Goal: Task Accomplishment & Management: Complete application form

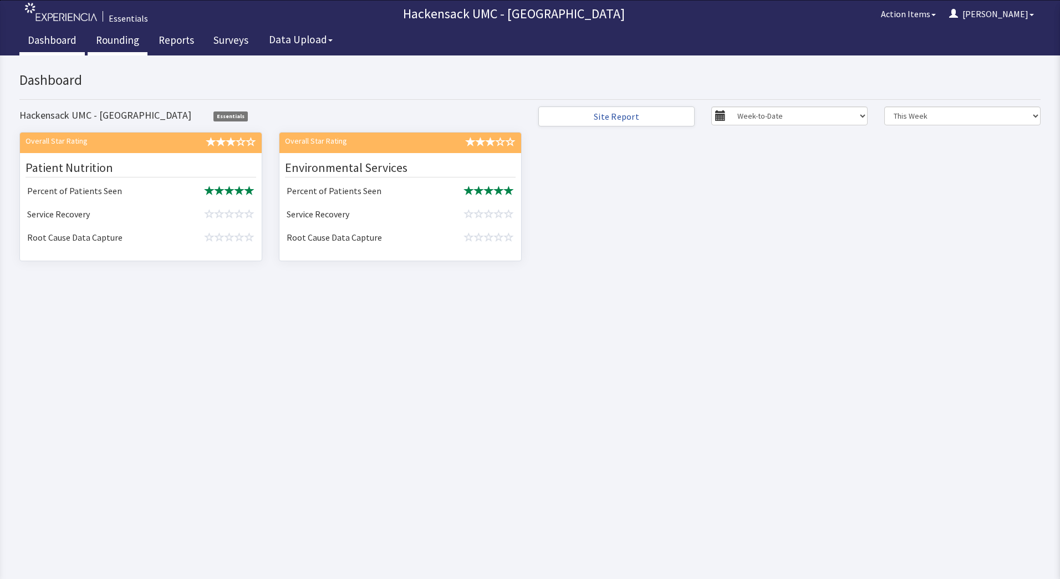
click at [125, 38] on link "Rounding" at bounding box center [118, 42] width 60 height 28
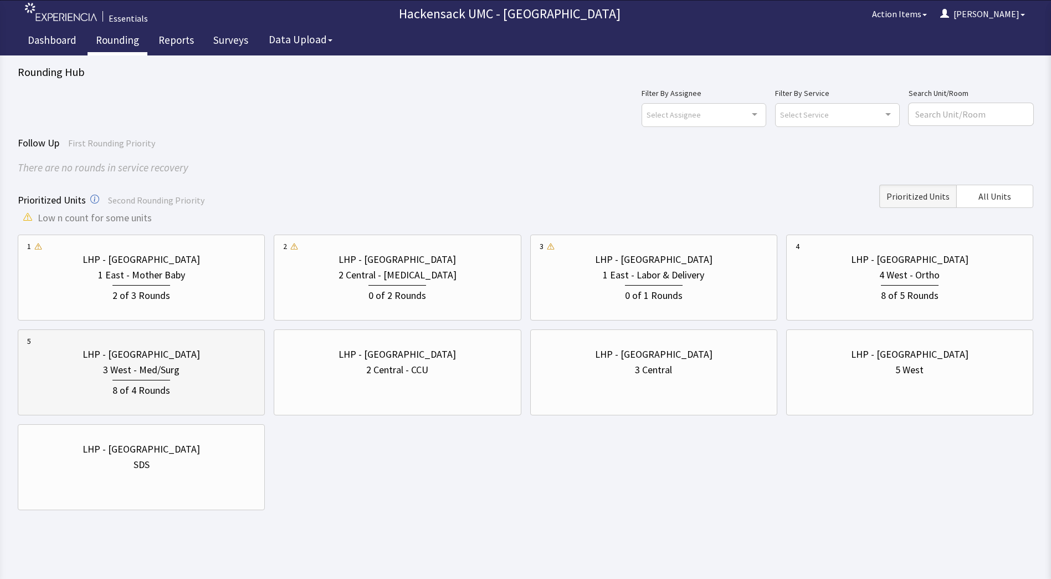
click at [188, 386] on div "8 of 4 Rounds" at bounding box center [141, 387] width 228 height 21
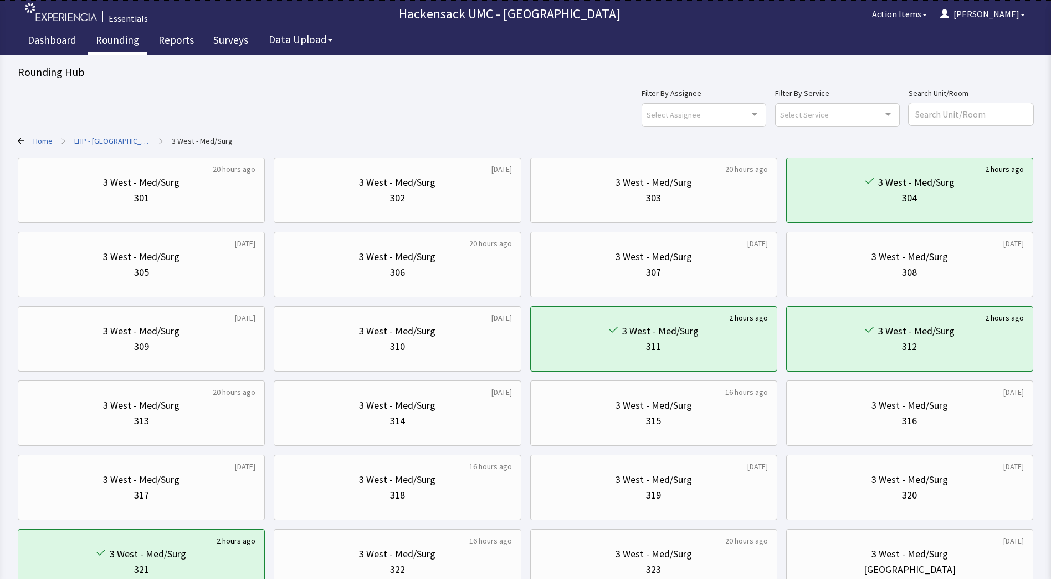
scroll to position [89, 0]
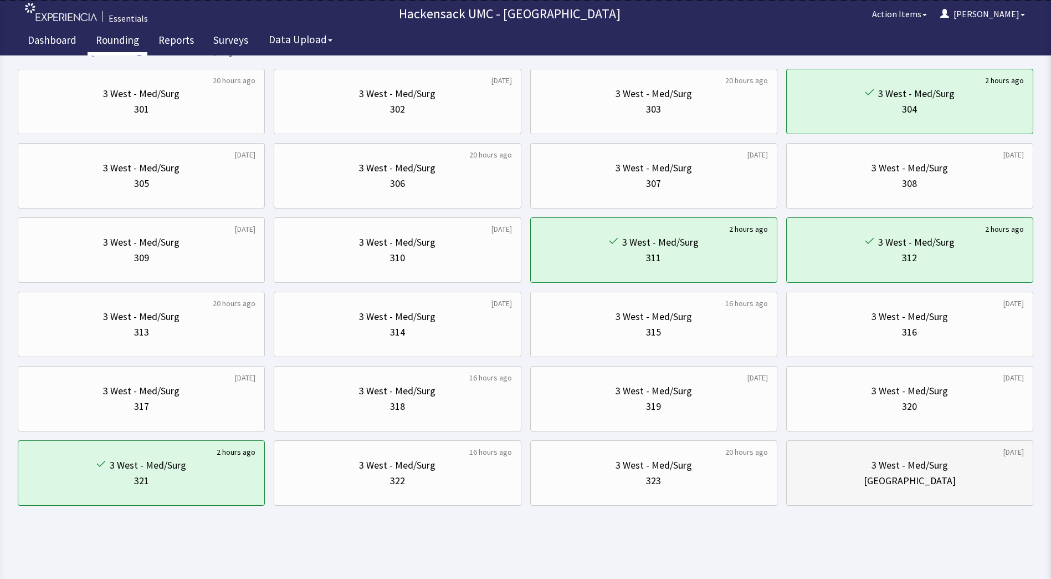
click at [879, 462] on div "3 West - Med/Surg" at bounding box center [910, 465] width 76 height 16
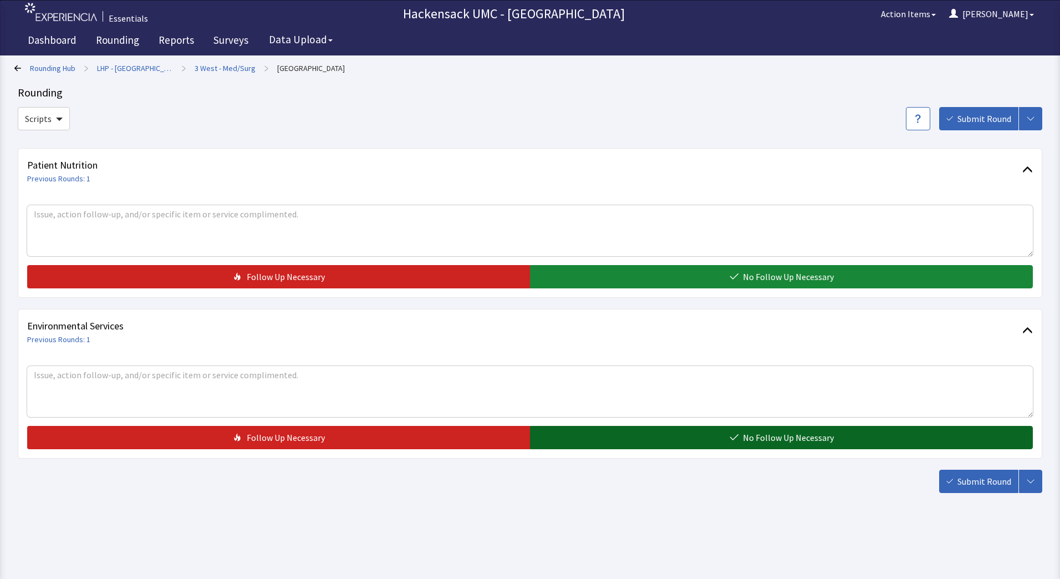
click at [765, 440] on span "No Follow Up Necessary" at bounding box center [788, 437] width 91 height 13
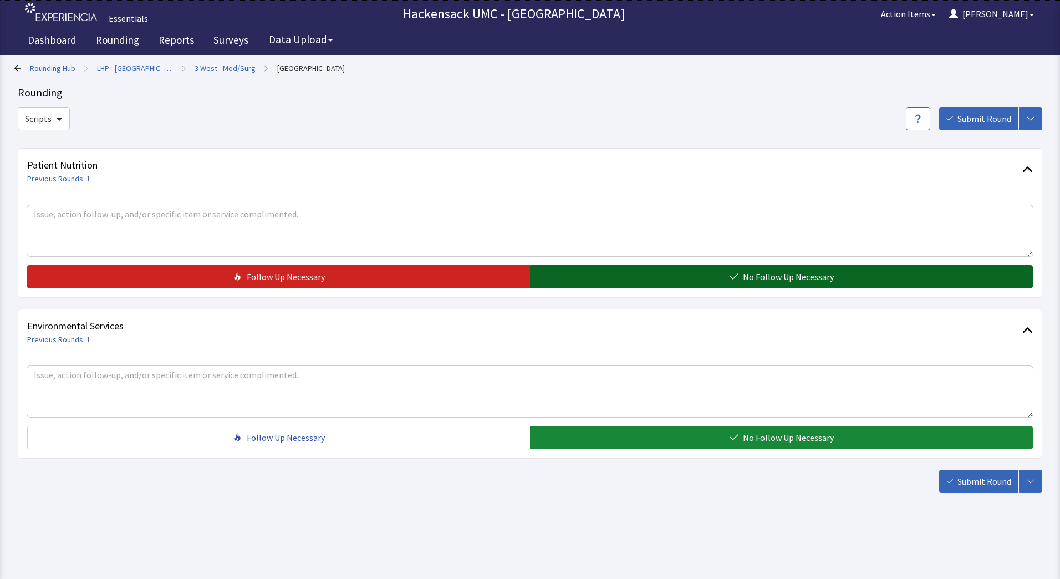
click at [774, 267] on button "No Follow Up Necessary" at bounding box center [781, 276] width 503 height 23
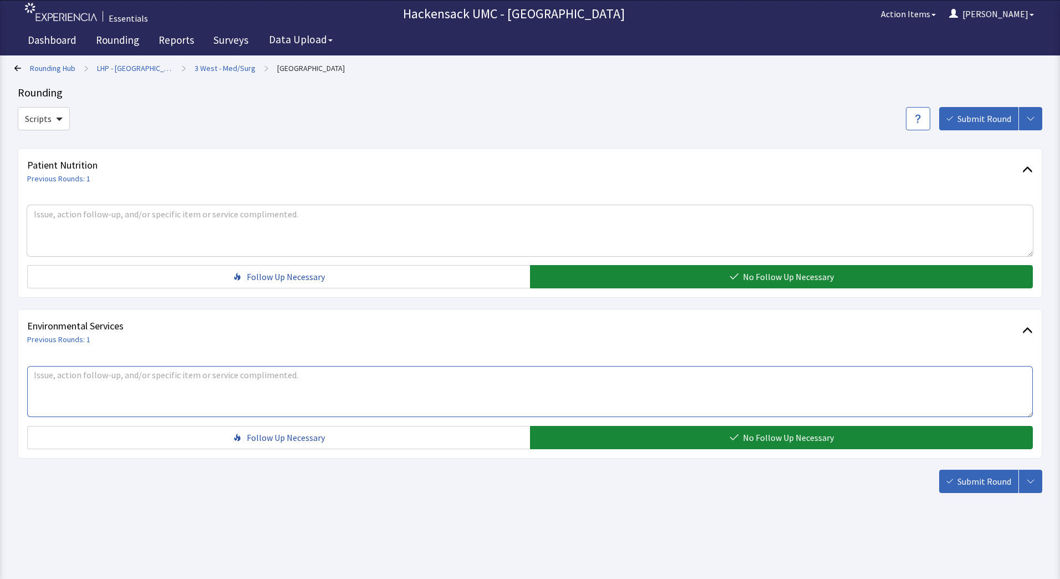
click at [305, 393] on textarea at bounding box center [529, 391] width 1005 height 51
type textarea "[PERSON_NAME] - need linen for the unit."
click at [980, 487] on span "Submit Round" at bounding box center [984, 480] width 54 height 13
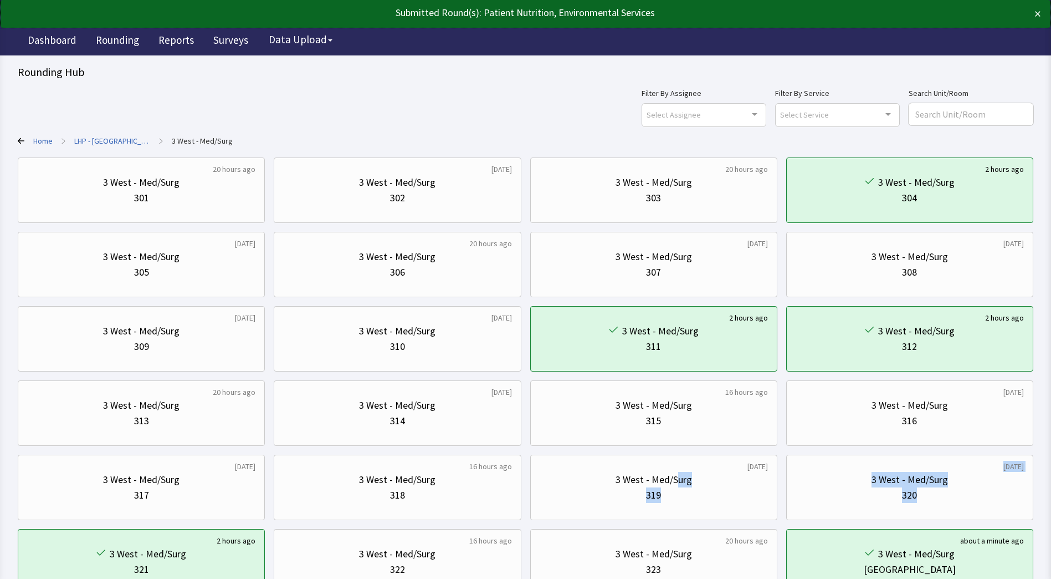
drag, startPoint x: 0, startPoint y: 0, endPoint x: 676, endPoint y: 450, distance: 811.8
click at [676, 450] on div "20 hours ago 3 West - Med/Surg 301 1 day ago 3 West - Med/Surg 302 20 hours ago…" at bounding box center [526, 375] width 1016 height 437
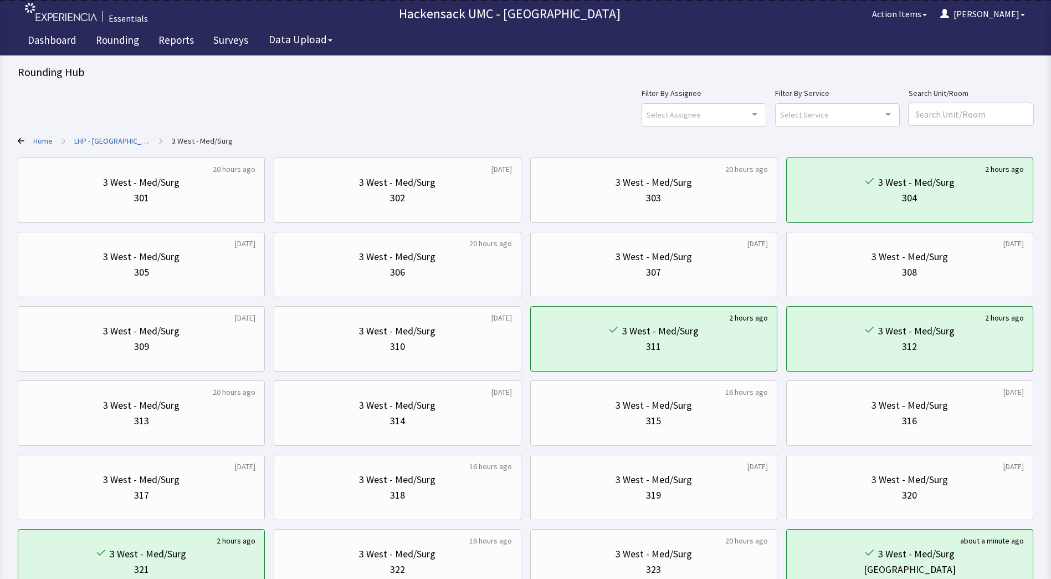
click at [558, 141] on div "Home > LHP - Pascack Valley > 3 West - Med/Surg" at bounding box center [526, 140] width 1016 height 11
click at [57, 44] on link "Dashboard" at bounding box center [51, 42] width 65 height 28
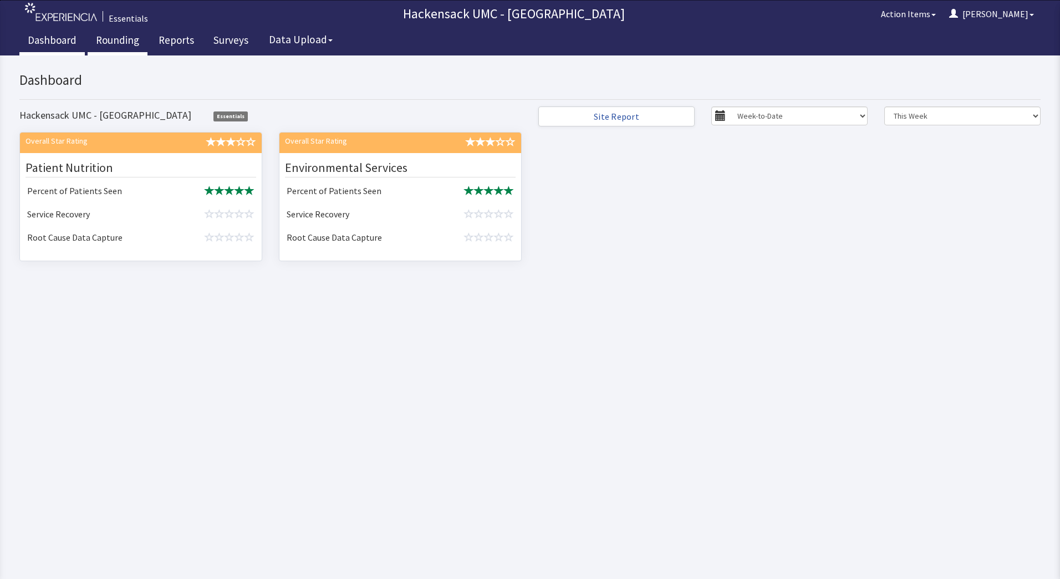
click at [121, 34] on link "Rounding" at bounding box center [118, 42] width 60 height 28
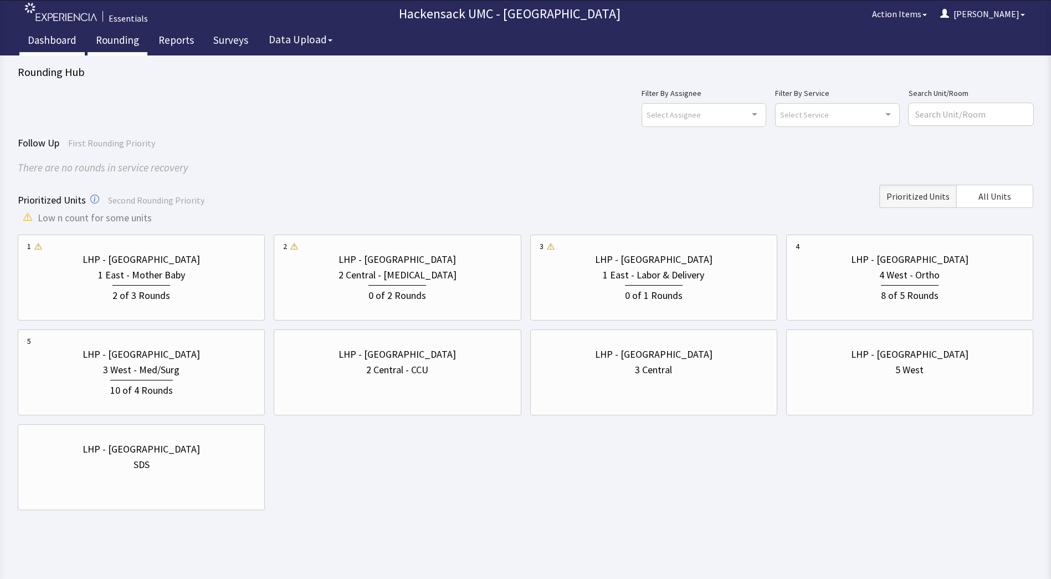
click at [52, 43] on link "Dashboard" at bounding box center [51, 42] width 65 height 28
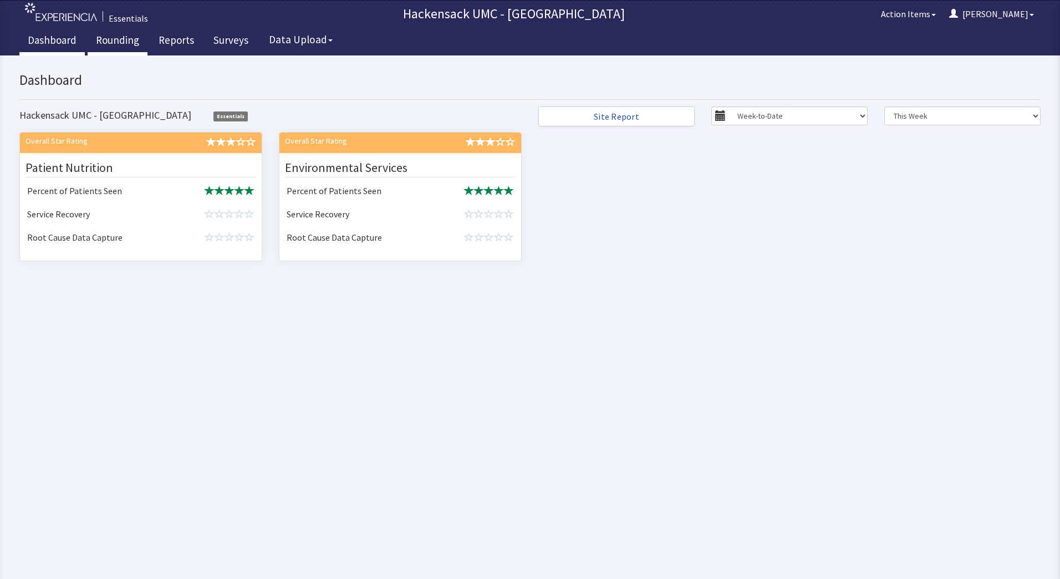
click at [125, 40] on link "Rounding" at bounding box center [118, 42] width 60 height 28
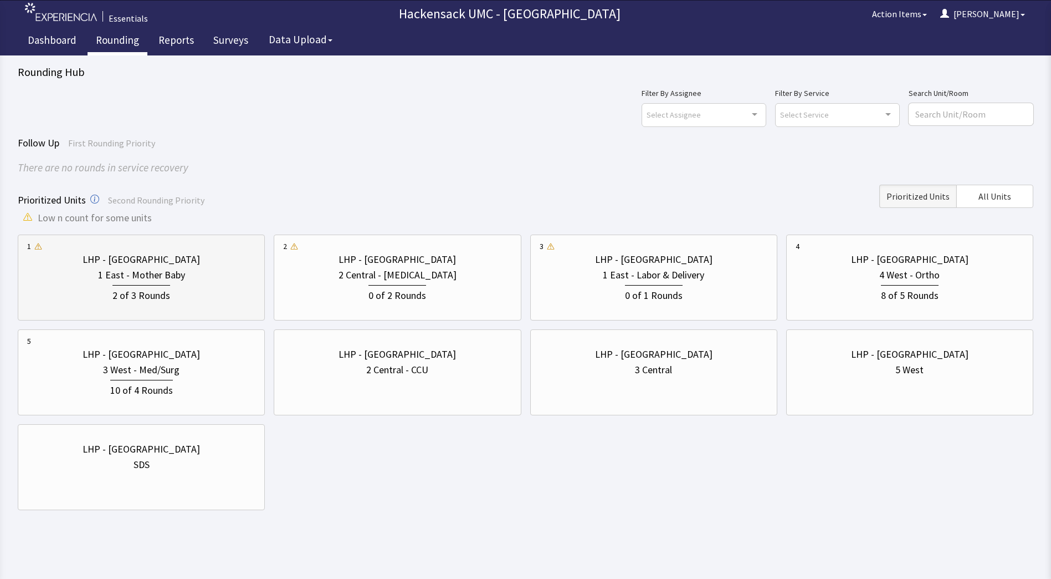
click at [212, 290] on div "2 of 3 Rounds" at bounding box center [141, 293] width 228 height 21
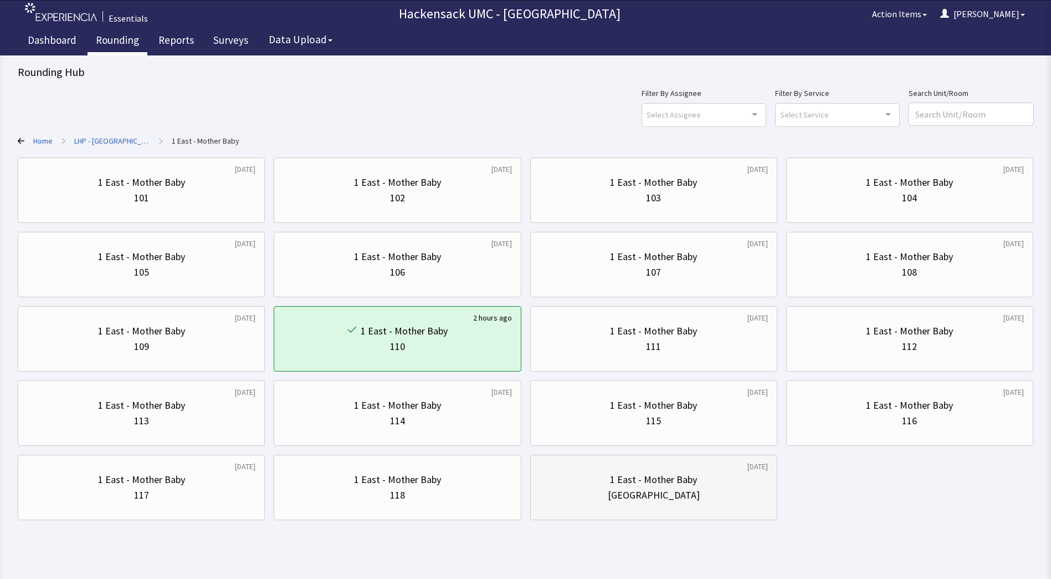
click at [690, 483] on div "1 East - Mother Baby" at bounding box center [653, 480] width 87 height 16
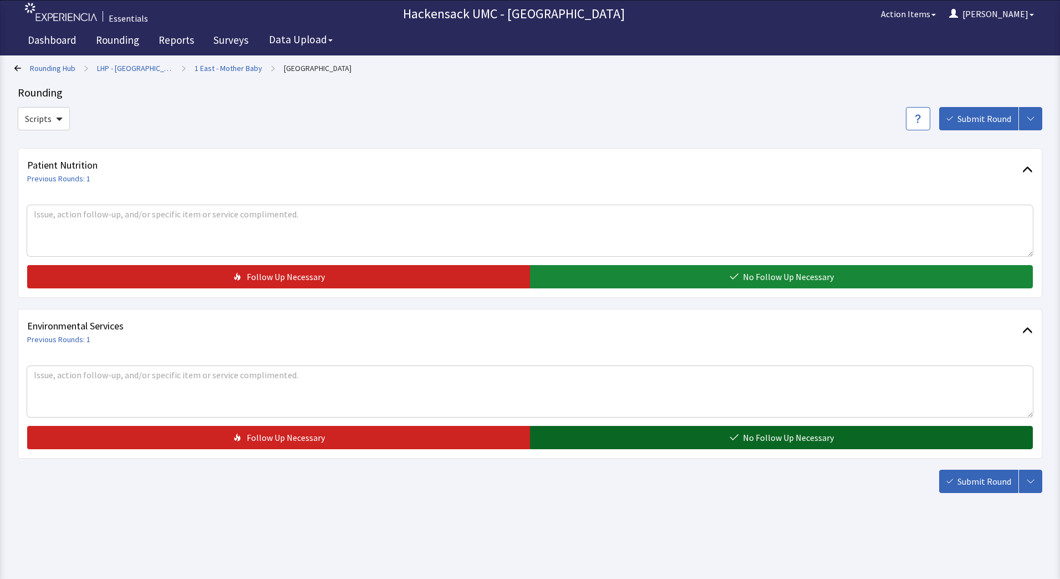
click at [740, 436] on button "No Follow Up Necessary" at bounding box center [781, 437] width 503 height 23
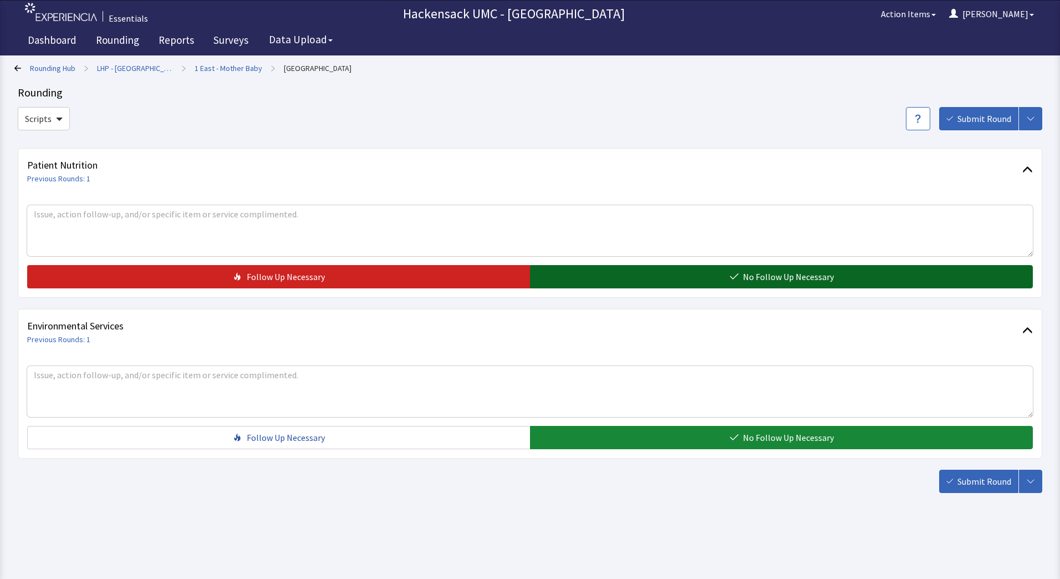
click at [756, 282] on span "No Follow Up Necessary" at bounding box center [788, 276] width 91 height 13
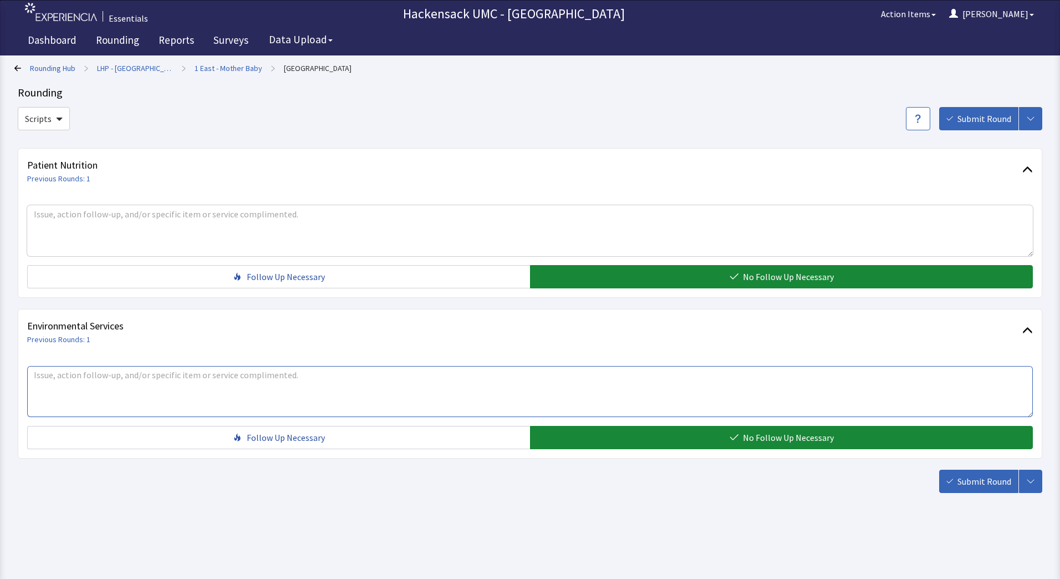
click at [350, 386] on textarea at bounding box center [529, 391] width 1005 height 51
type textarea "Claudia - needs room 111 done first brining over a c-section patient; Also, soi…"
click at [975, 484] on span "Submit Round" at bounding box center [984, 480] width 54 height 13
